Goal: Task Accomplishment & Management: Use online tool/utility

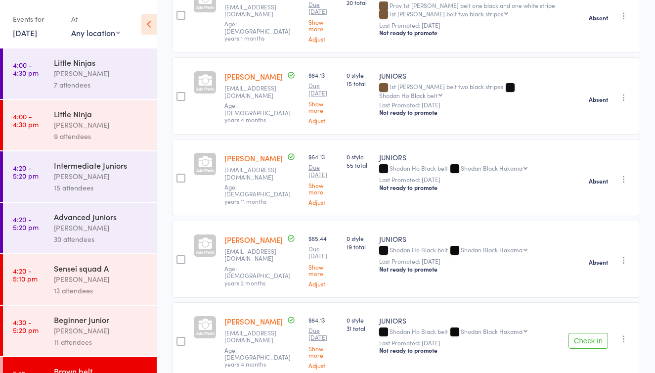
click at [625, 334] on icon "button" at bounding box center [624, 339] width 10 height 10
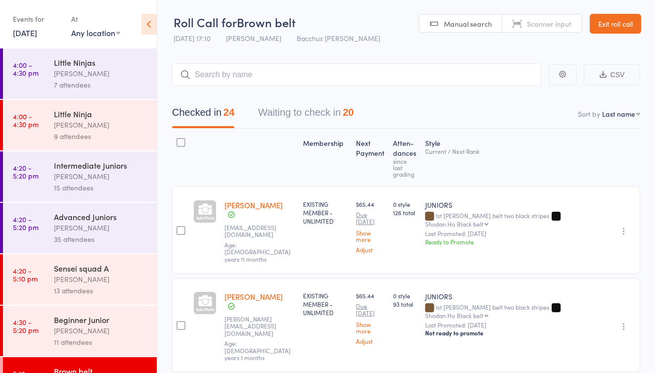
click at [303, 112] on button "Waiting to check in 20" at bounding box center [305, 115] width 95 height 26
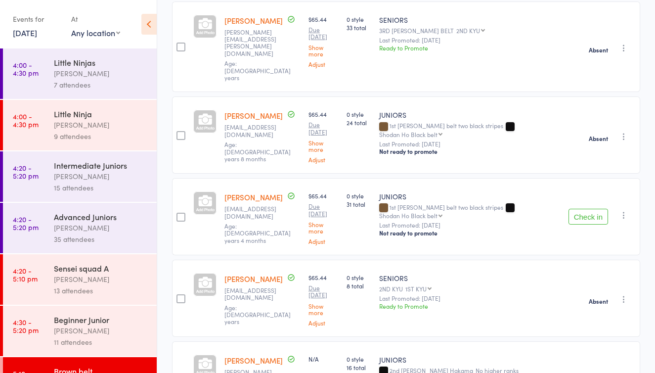
scroll to position [609, 0]
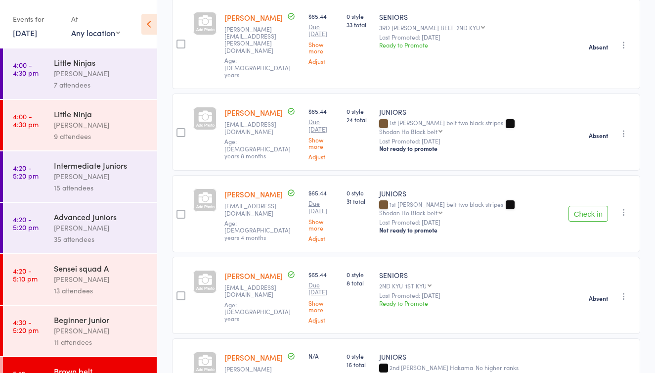
click at [625, 207] on icon "button" at bounding box center [624, 212] width 10 height 10
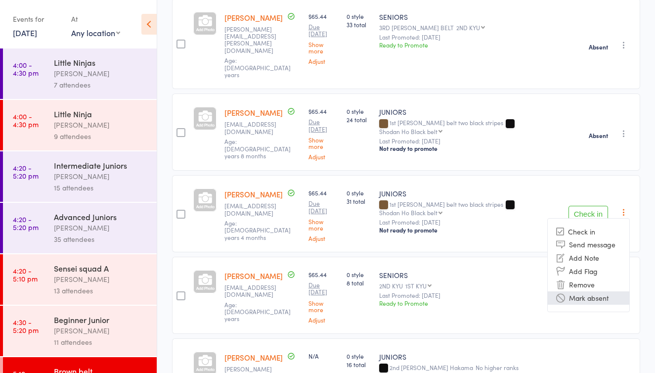
click at [585, 291] on li "Mark absent" at bounding box center [589, 297] width 82 height 13
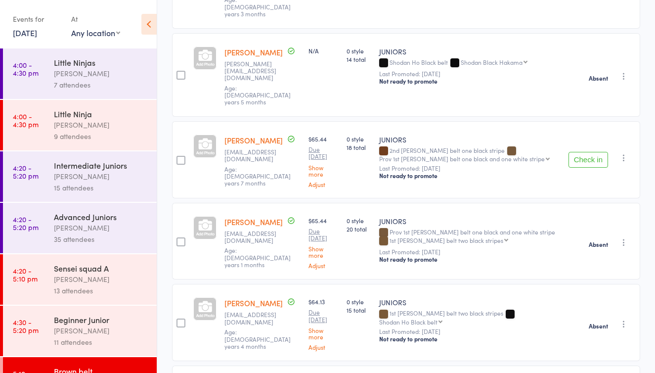
scroll to position [1173, 0]
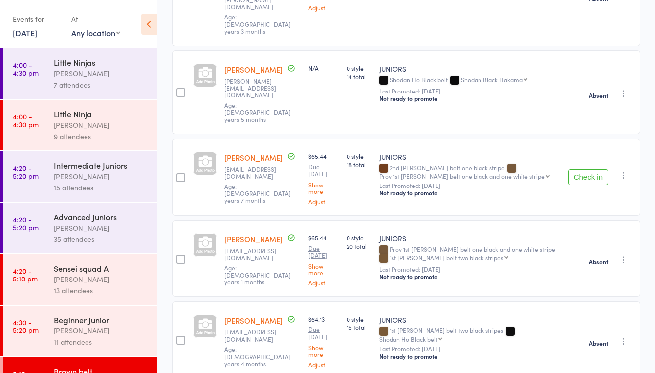
click at [622, 170] on icon "button" at bounding box center [624, 175] width 10 height 10
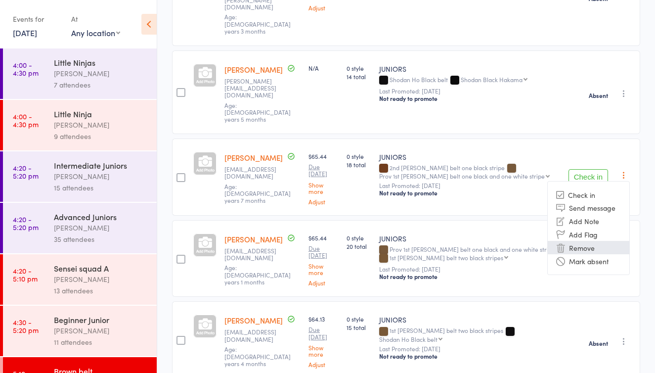
click at [580, 241] on li "Remove" at bounding box center [589, 247] width 82 height 13
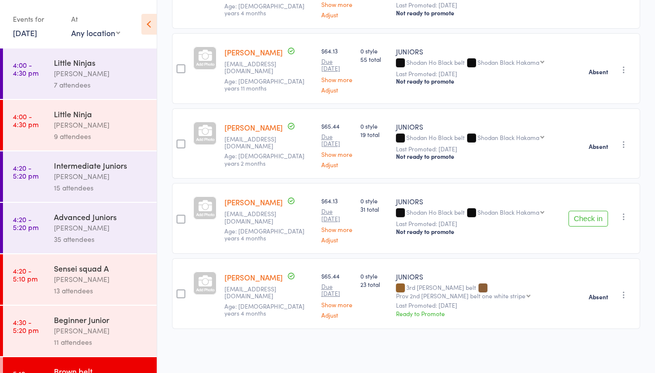
scroll to position [1348, 0]
click at [627, 212] on icon "button" at bounding box center [624, 217] width 10 height 10
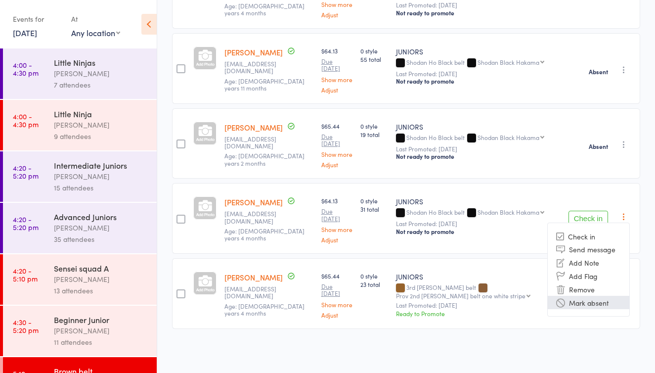
click at [579, 299] on li "Mark absent" at bounding box center [589, 302] width 82 height 13
